Goal: Find specific page/section: Locate a particular part of the current website

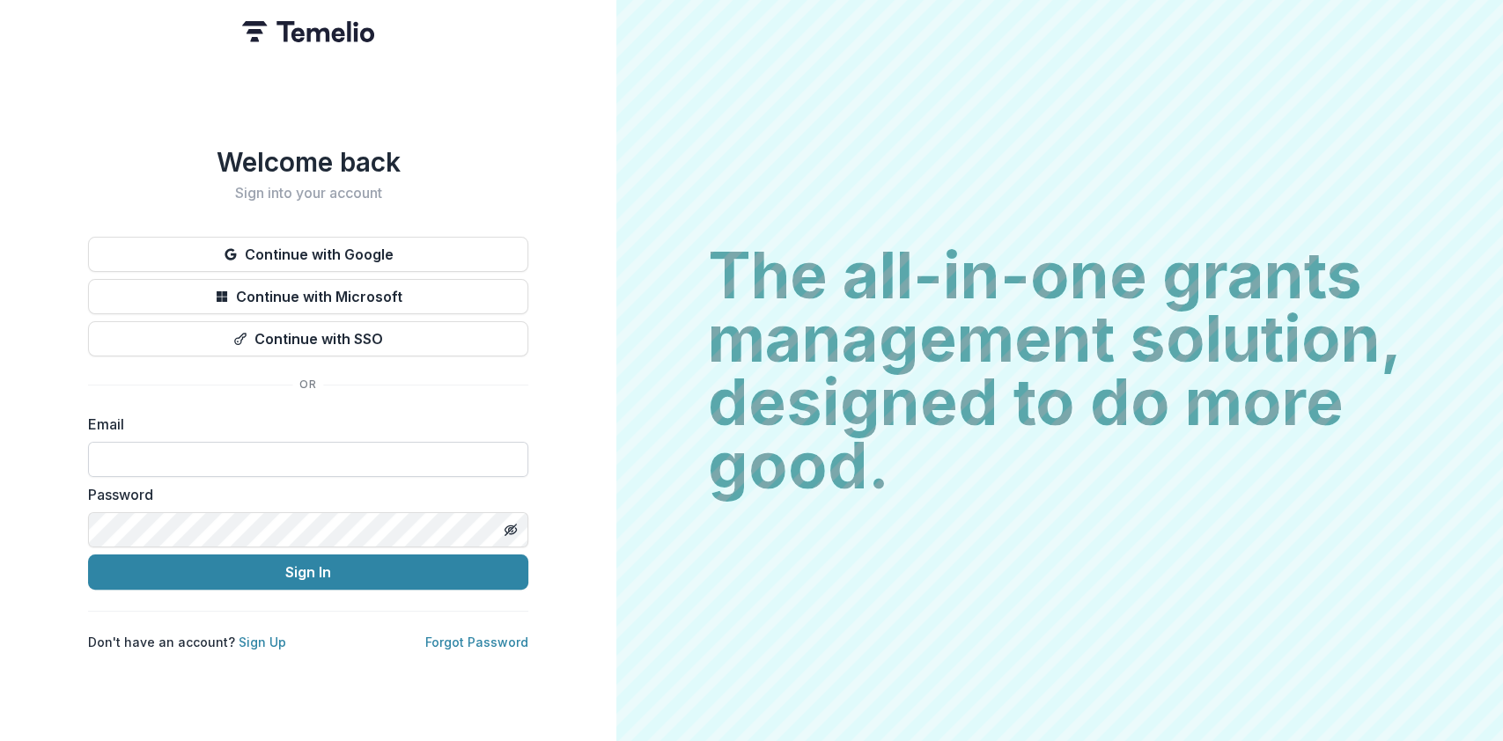
click at [172, 447] on input at bounding box center [308, 459] width 440 height 35
type input "**********"
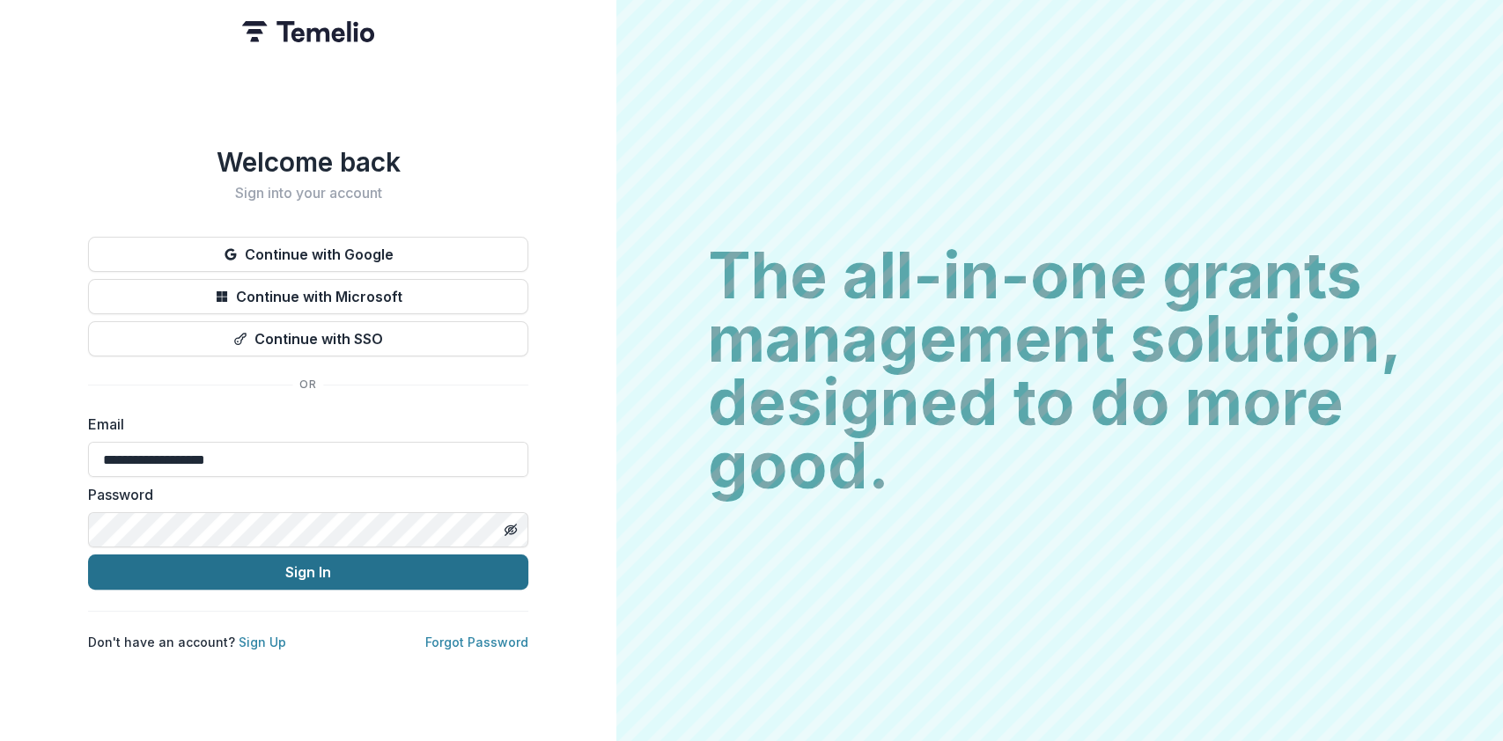
click at [298, 564] on button "Sign In" at bounding box center [308, 572] width 440 height 35
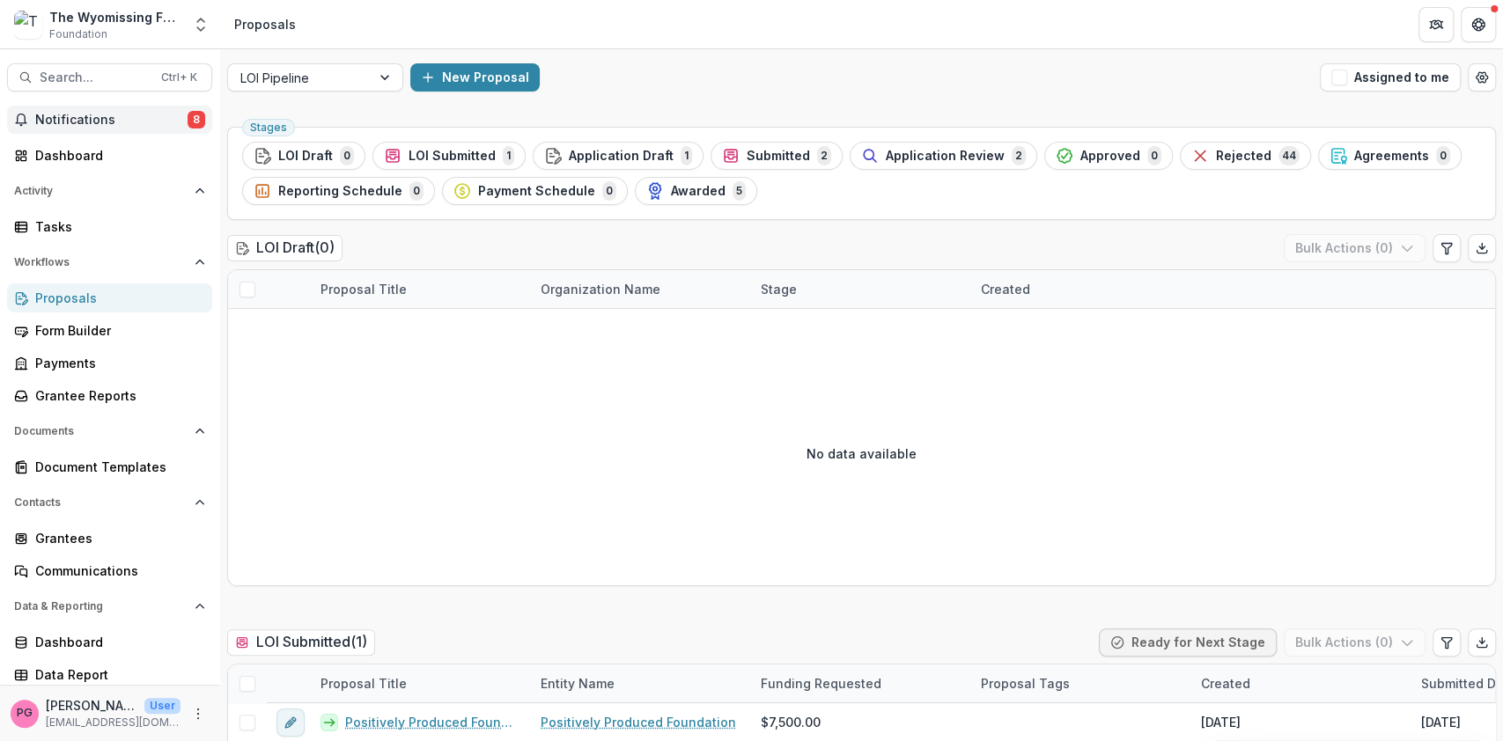
click at [121, 114] on span "Notifications" at bounding box center [111, 120] width 152 height 15
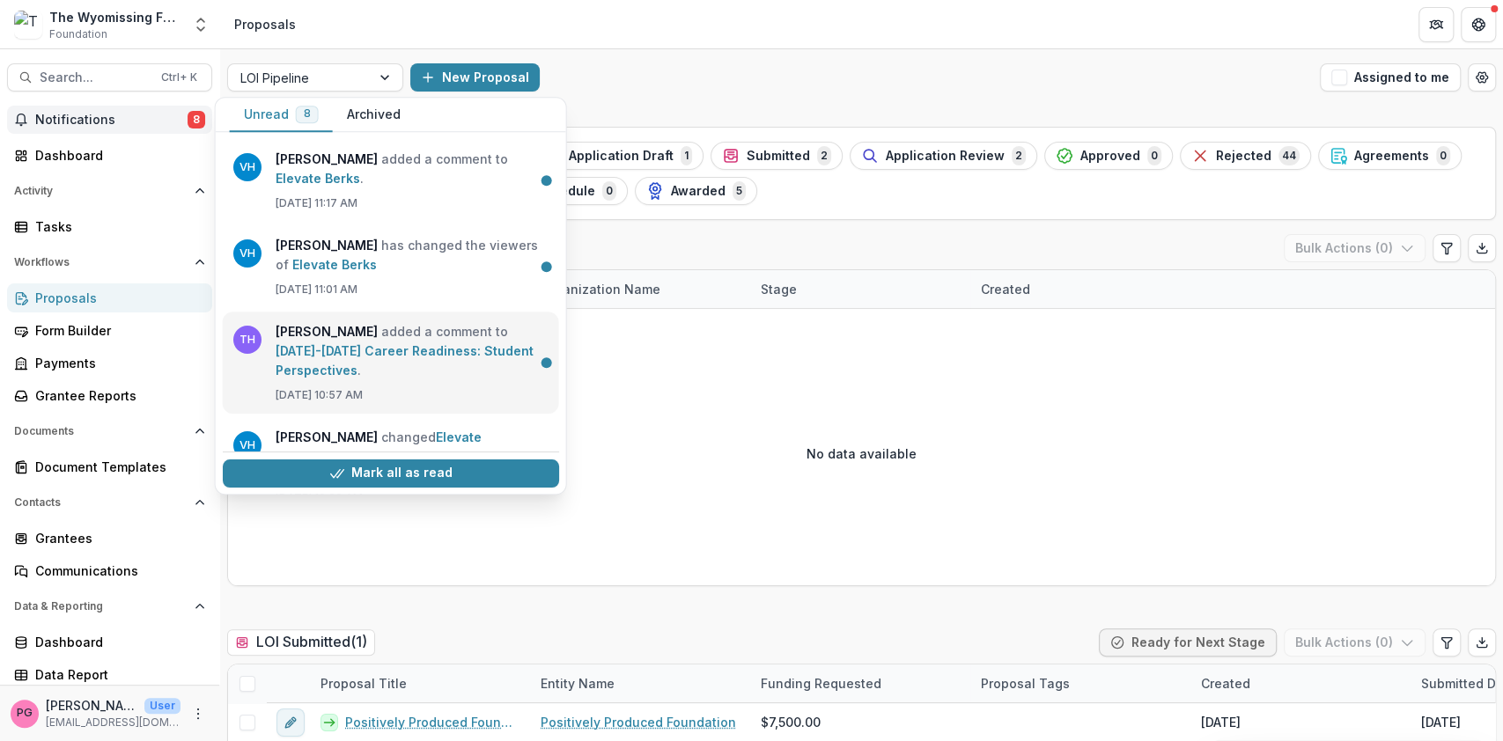
click at [369, 343] on link "[DATE]-[DATE] Career Readiness: Student Perspectives" at bounding box center [405, 360] width 258 height 34
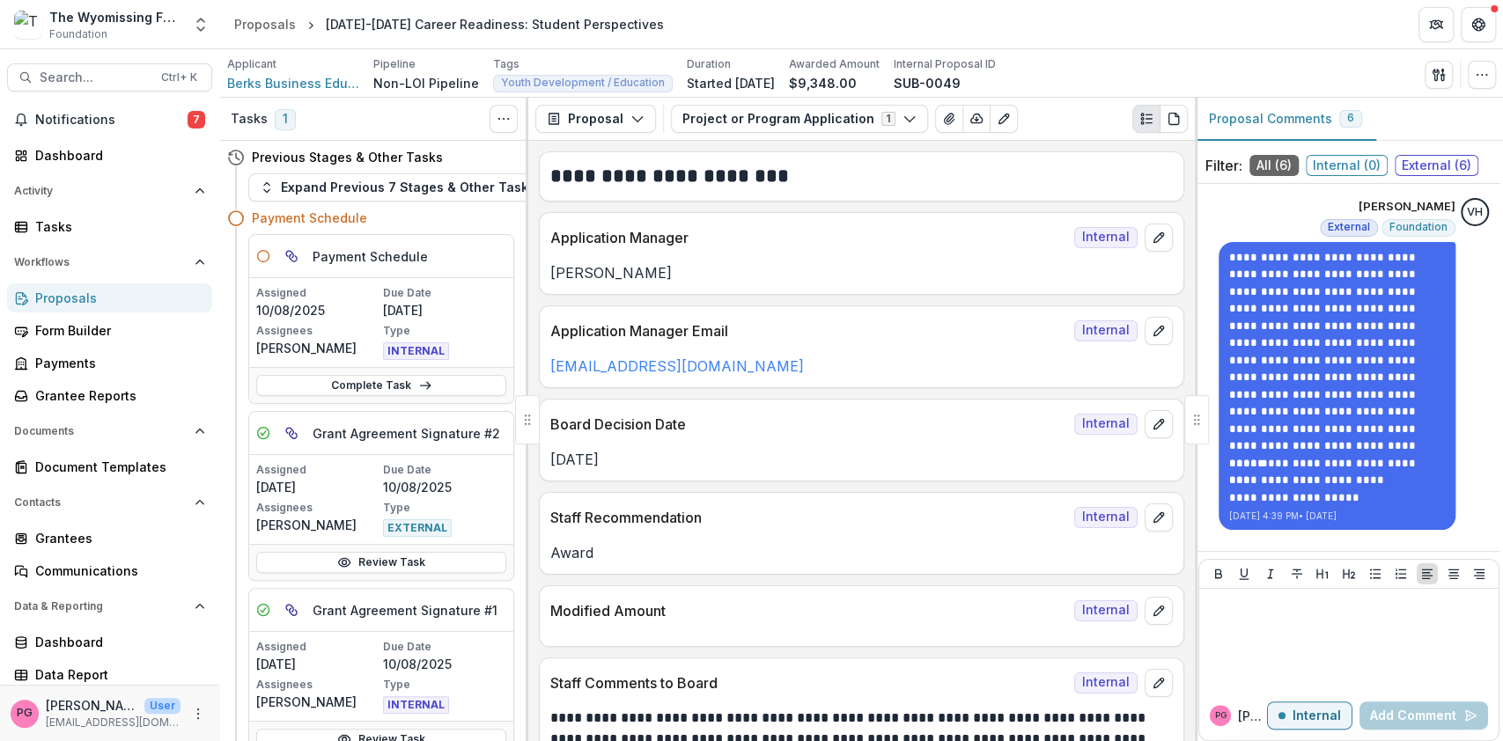
click at [1458, 161] on span "External ( 6 )" at bounding box center [1437, 165] width 84 height 21
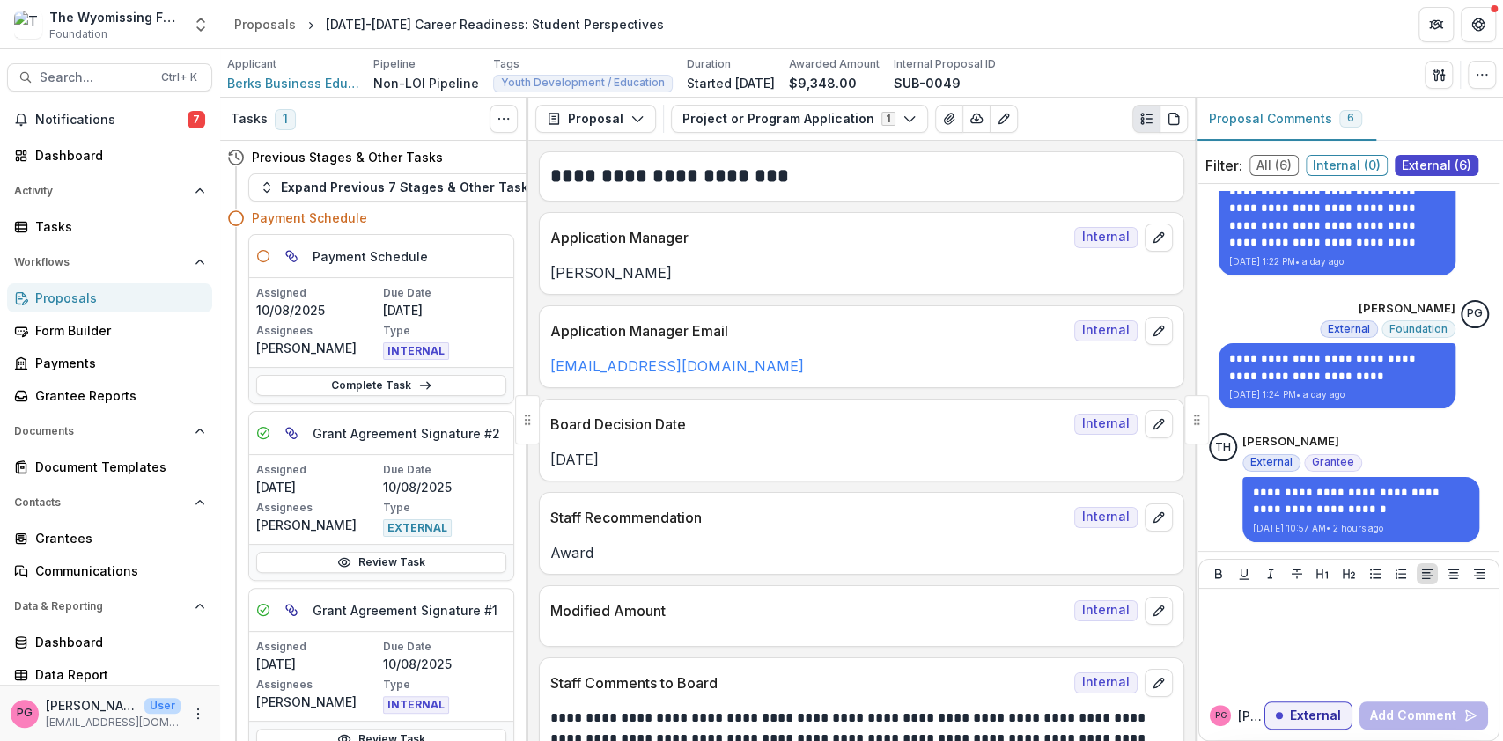
scroll to position [49, 0]
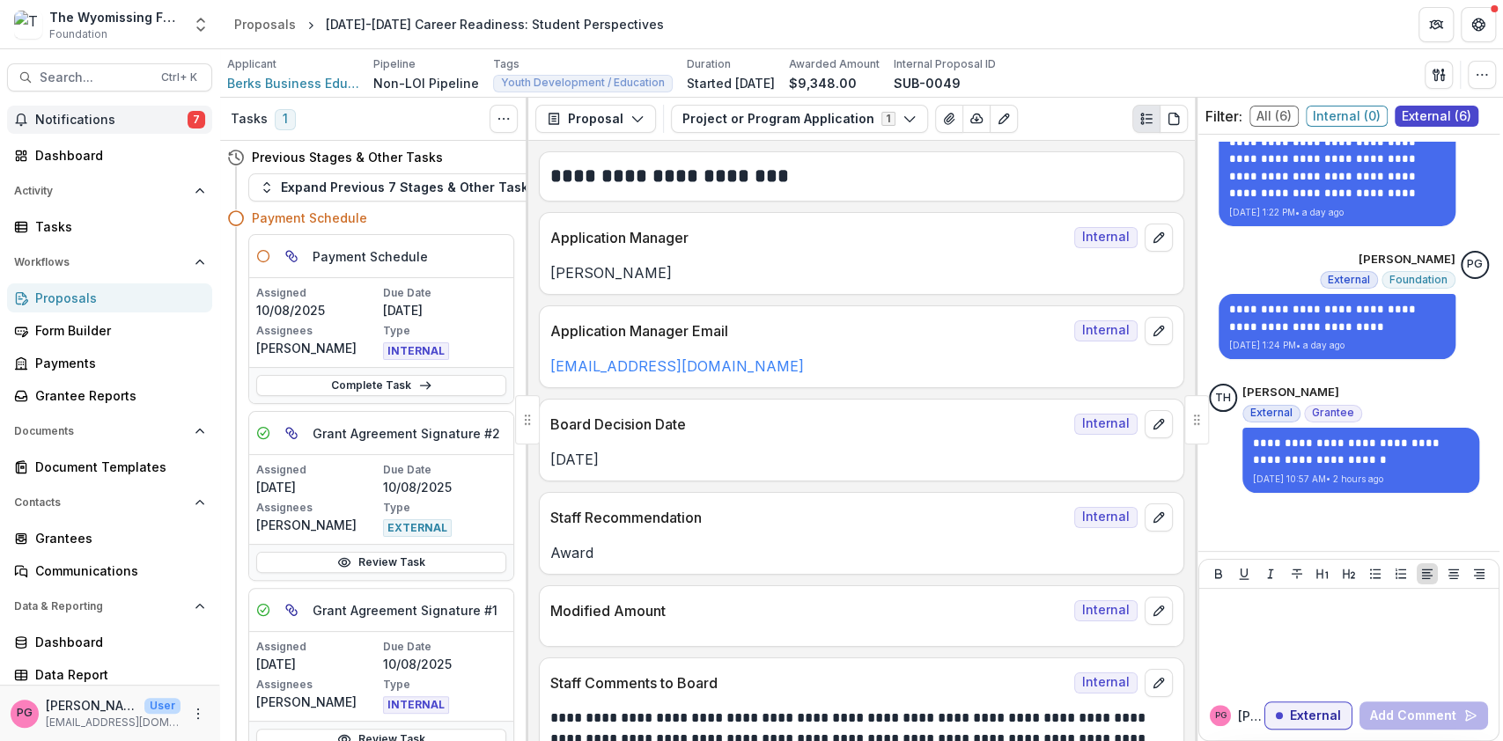
click at [84, 113] on span "Notifications" at bounding box center [111, 120] width 152 height 15
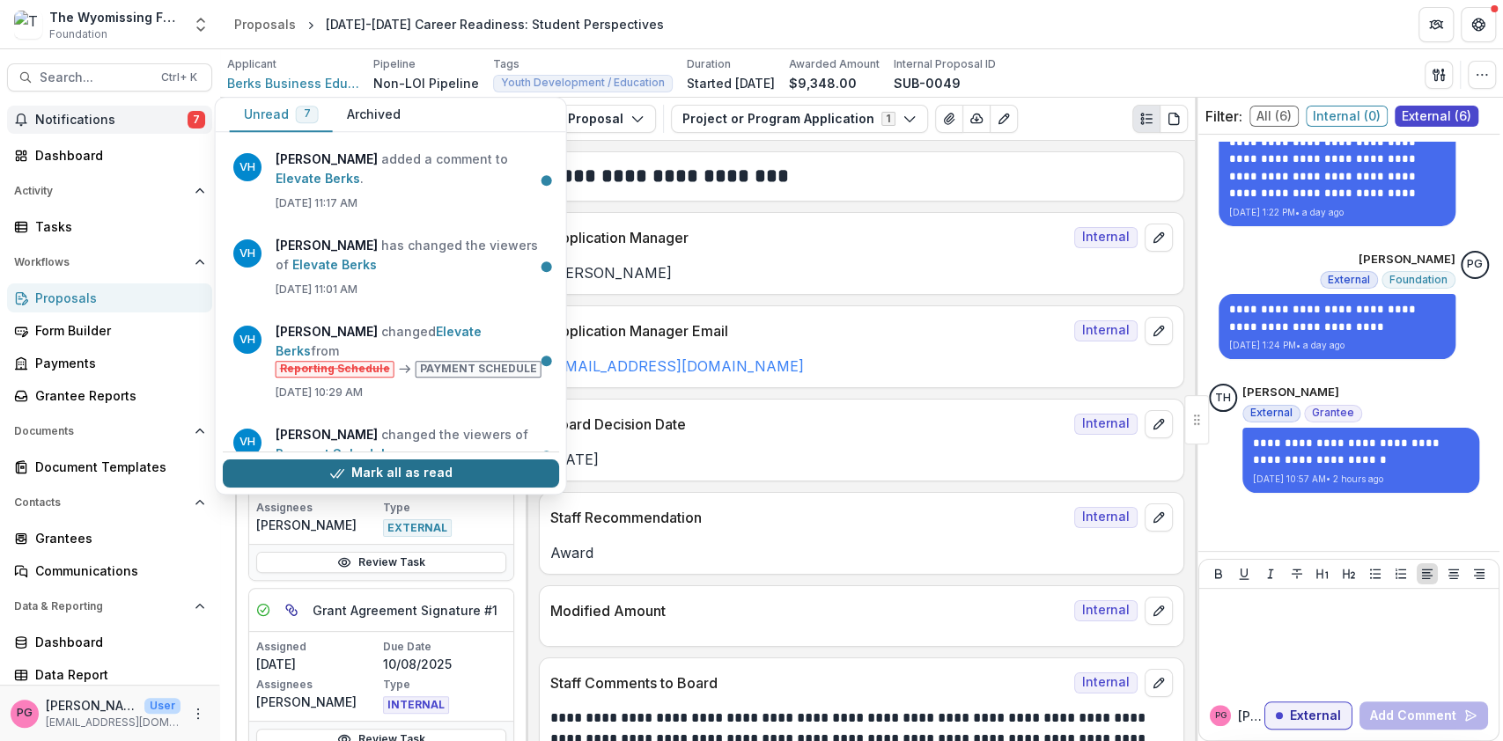
click at [429, 464] on button "Mark all as read" at bounding box center [391, 473] width 336 height 28
